Goal: Answer question/provide support: Share knowledge or assist other users

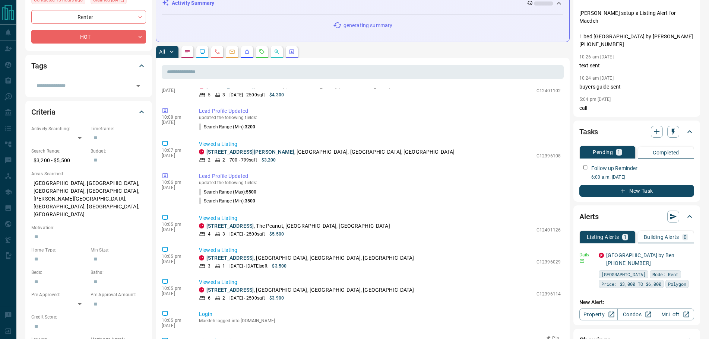
scroll to position [86, 0]
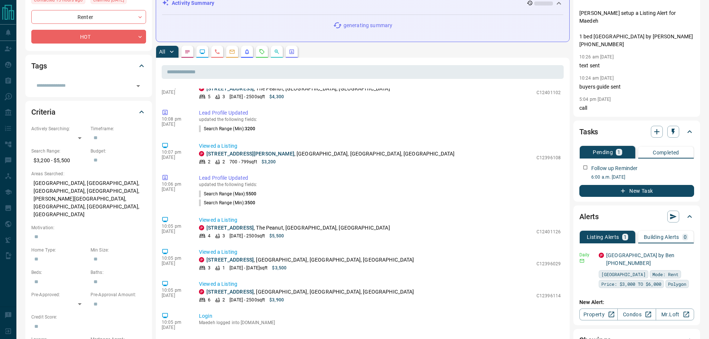
click at [191, 55] on button "button" at bounding box center [187, 52] width 12 height 12
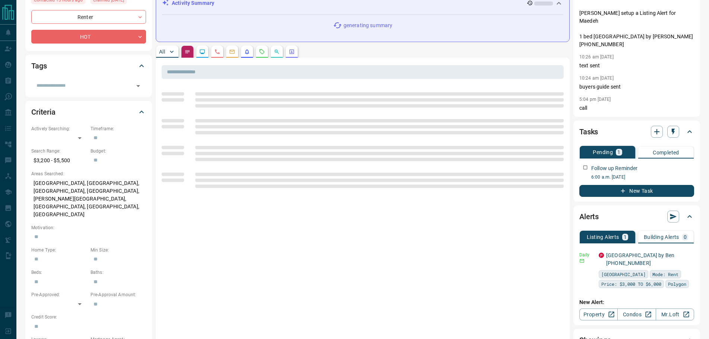
scroll to position [0, 0]
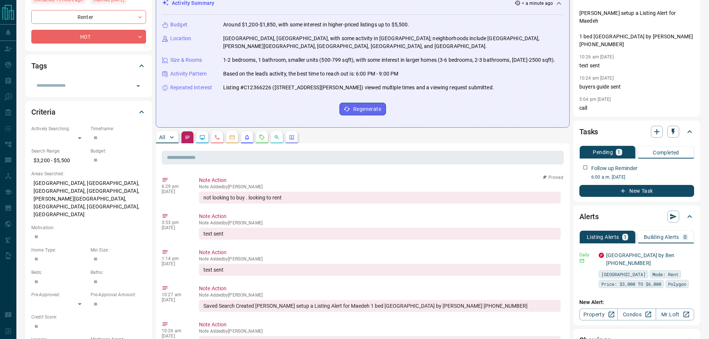
click at [166, 134] on button "All" at bounding box center [167, 137] width 22 height 12
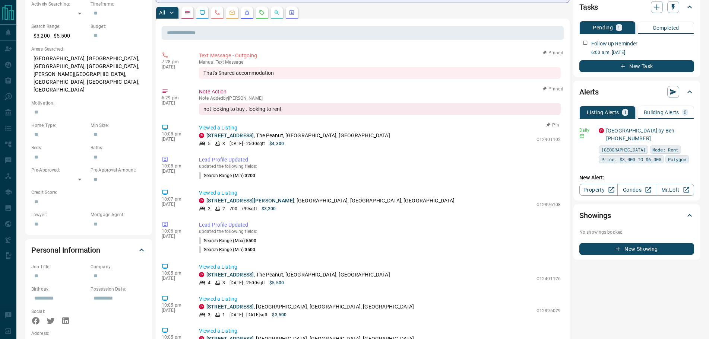
scroll to position [223, 0]
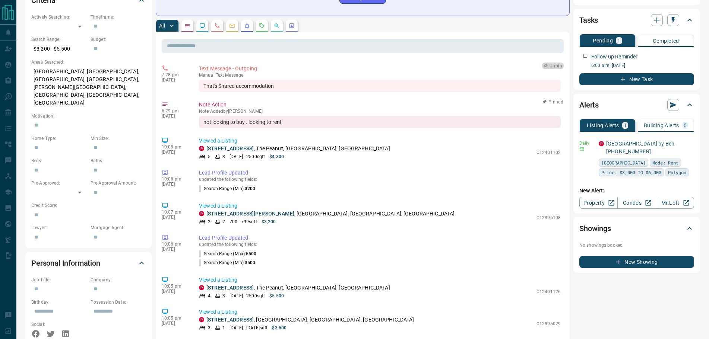
click at [546, 66] on button "Unpin" at bounding box center [553, 66] width 22 height 7
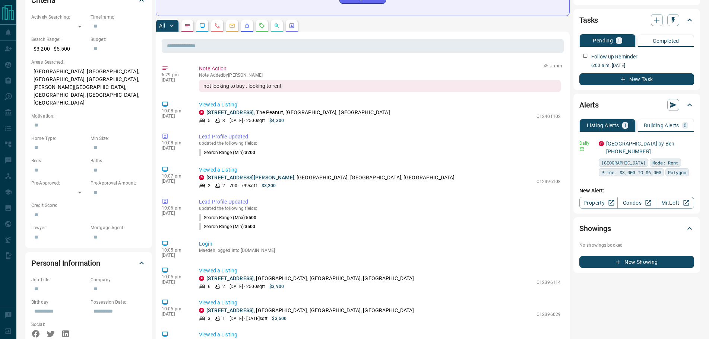
click at [543, 67] on icon "button" at bounding box center [545, 65] width 5 height 5
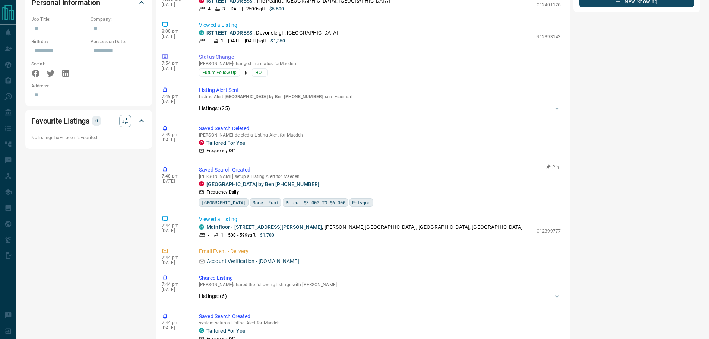
scroll to position [112, 0]
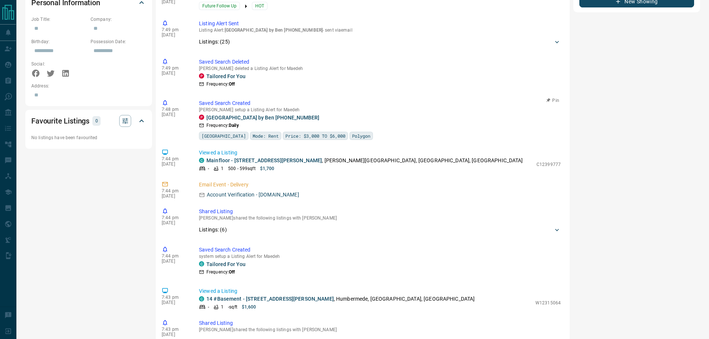
drag, startPoint x: 315, startPoint y: 120, endPoint x: 196, endPoint y: 103, distance: 120.7
click at [196, 103] on div "7:48 pm [DATE] Saved Search Created [PERSON_NAME] setup a Listing Alert for Mae…" at bounding box center [363, 119] width 402 height 45
copy div "Saved Search Created [PERSON_NAME] setup a Listing Alert for Maedeh P Rent [GEO…"
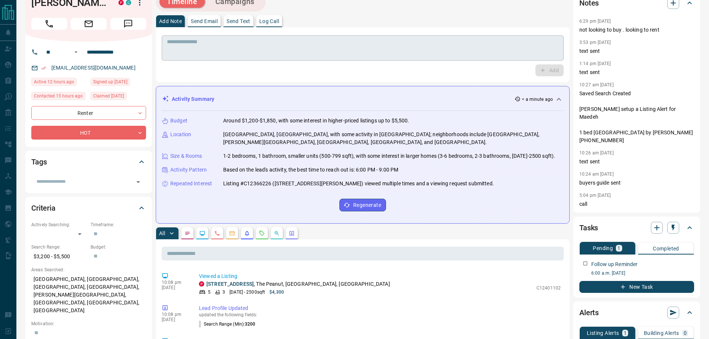
scroll to position [0, 0]
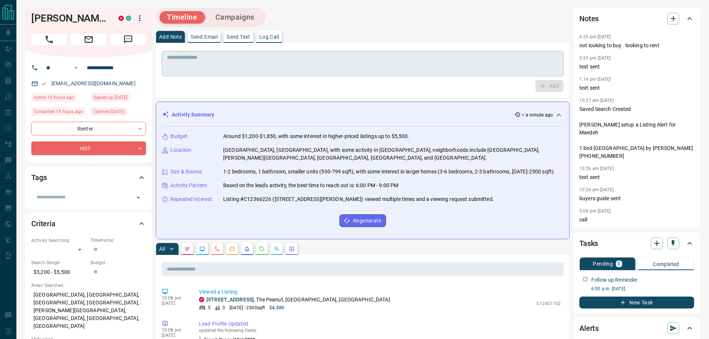
click at [188, 66] on textarea at bounding box center [362, 63] width 391 height 19
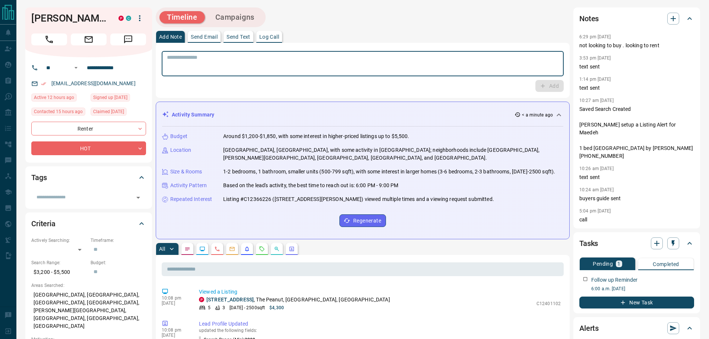
paste textarea "**********"
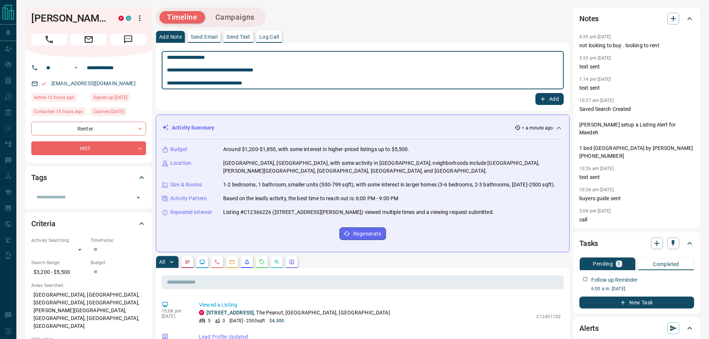
type textarea "**********"
click at [541, 96] on icon "button" at bounding box center [542, 99] width 7 height 7
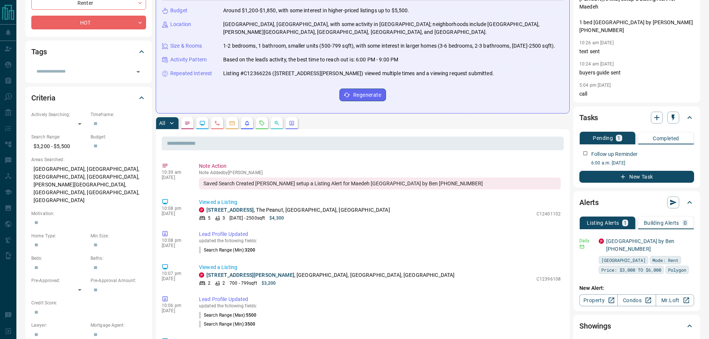
scroll to position [149, 0]
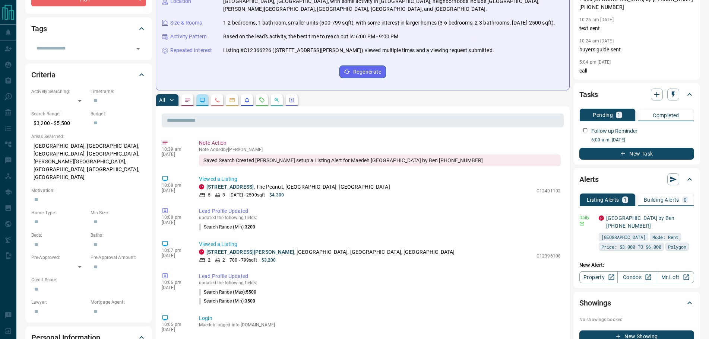
click at [207, 101] on button "button" at bounding box center [202, 100] width 12 height 12
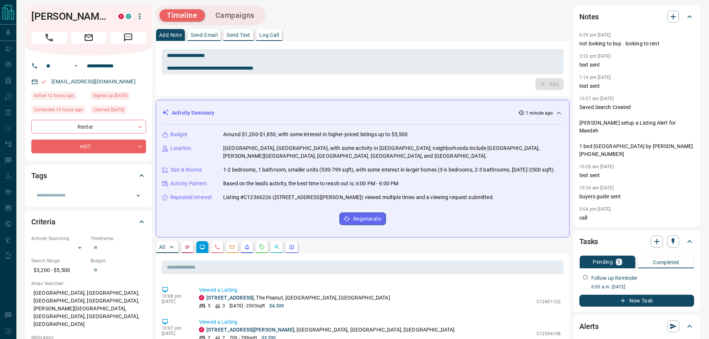
scroll to position [0, 0]
